Goal: Contribute content: Contribute content

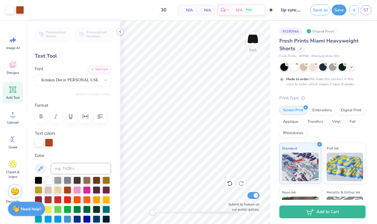
type input "50"
click at [121, 30] on icon at bounding box center [120, 31] width 5 height 5
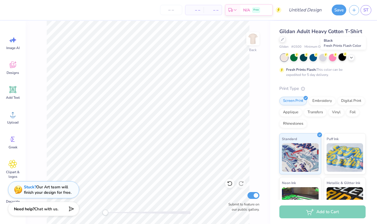
click at [343, 58] on div at bounding box center [342, 56] width 7 height 7
click at [18, 67] on div "Designs" at bounding box center [13, 67] width 21 height 21
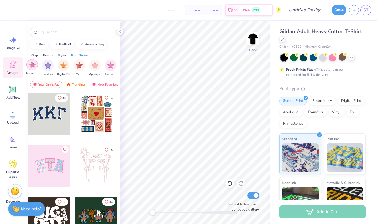
scroll to position [0, 483]
click at [13, 101] on div "Add Text" at bounding box center [13, 92] width 21 height 21
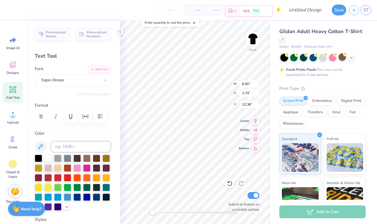
paste textarea "[URL][DOMAIN_NAME]"
type textarea "[URL][DOMAIN_NAME]"
click at [251, 121] on div "Back W 6.00 6.00 " H 1.74 1.74 " Y 12.38 12.38 " Center Middle Top Bottom Submi…" at bounding box center [195, 122] width 150 height 203
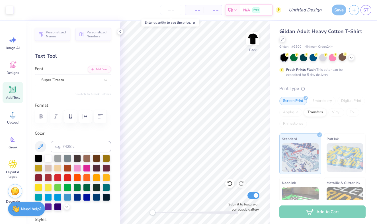
click at [195, 23] on line at bounding box center [194, 23] width 2 height 2
click at [11, 119] on div "Upload" at bounding box center [13, 117] width 21 height 21
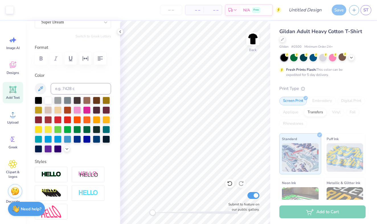
scroll to position [61, 0]
